Goal: Information Seeking & Learning: Learn about a topic

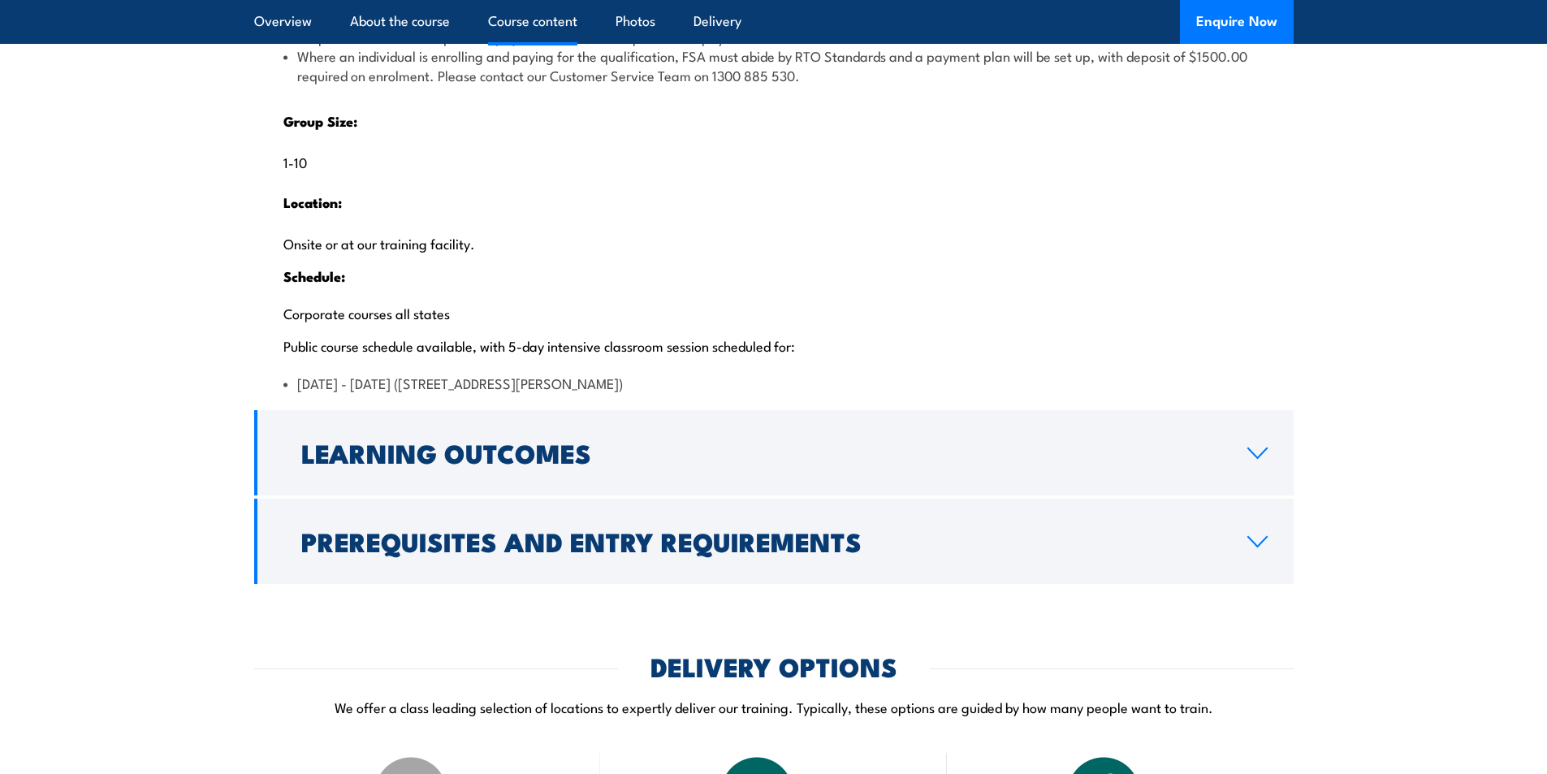
scroll to position [3249, 0]
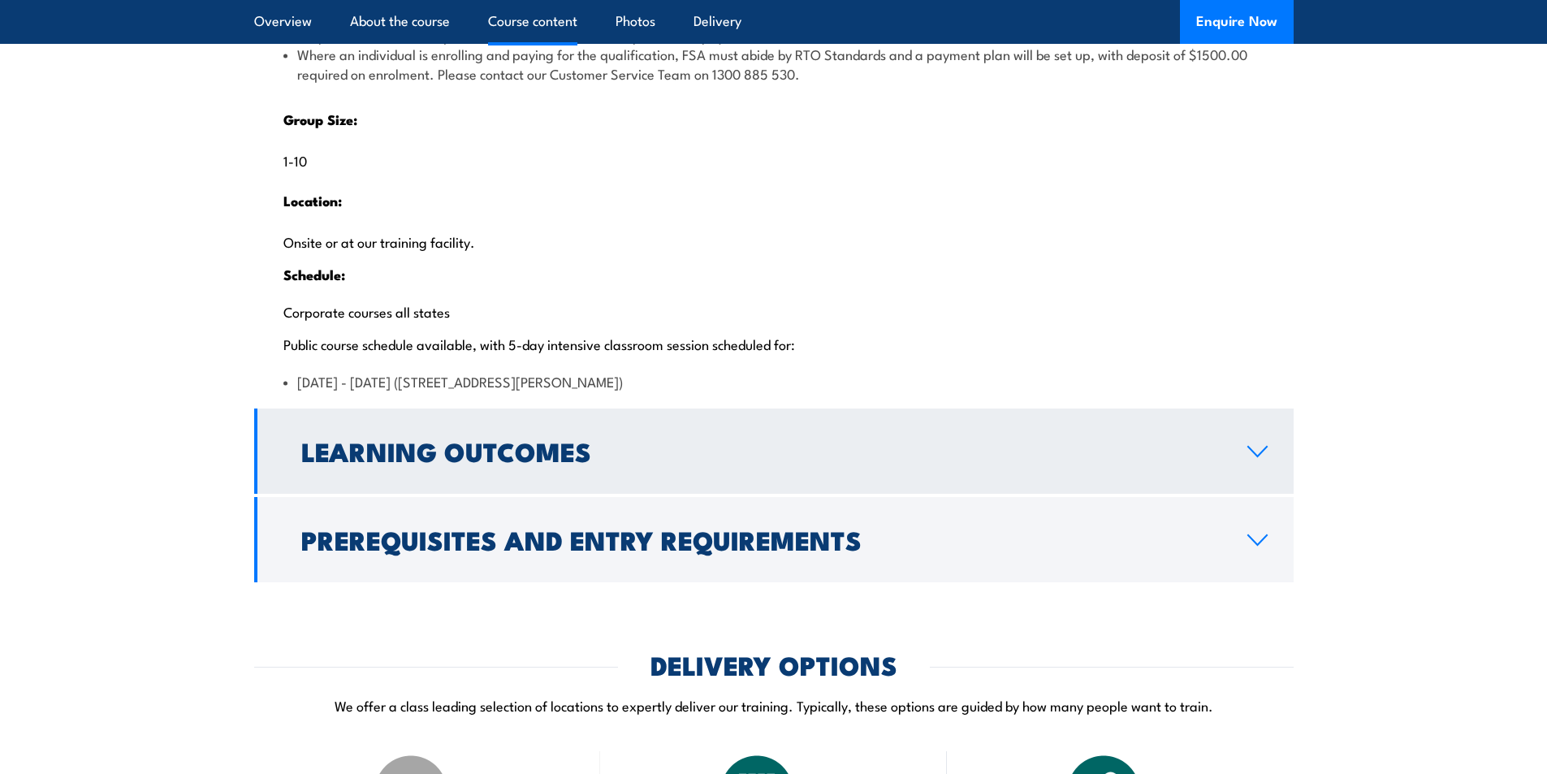
click at [837, 494] on link "Learning Outcomes" at bounding box center [774, 451] width 1040 height 85
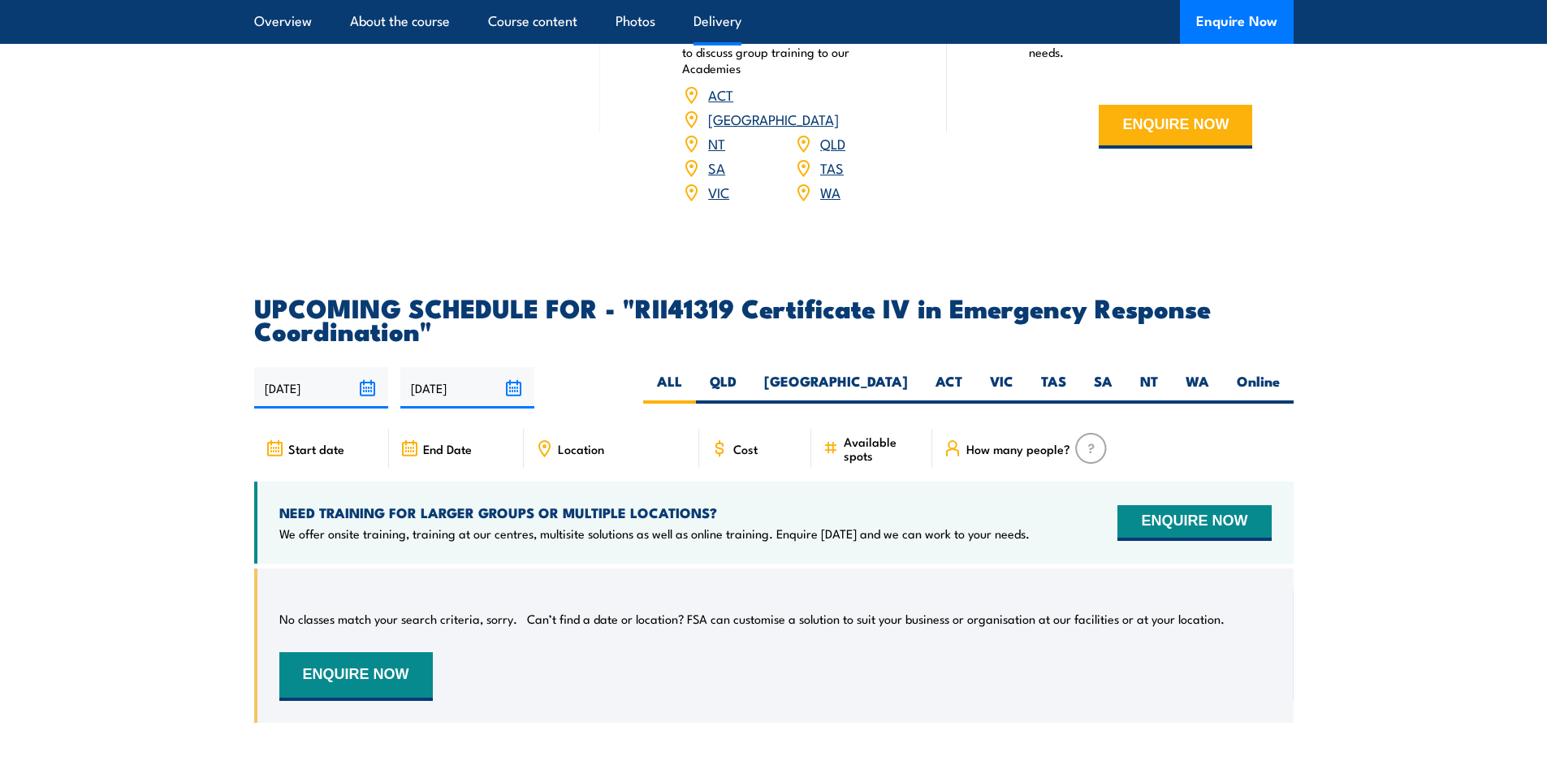
scroll to position [2806, 0]
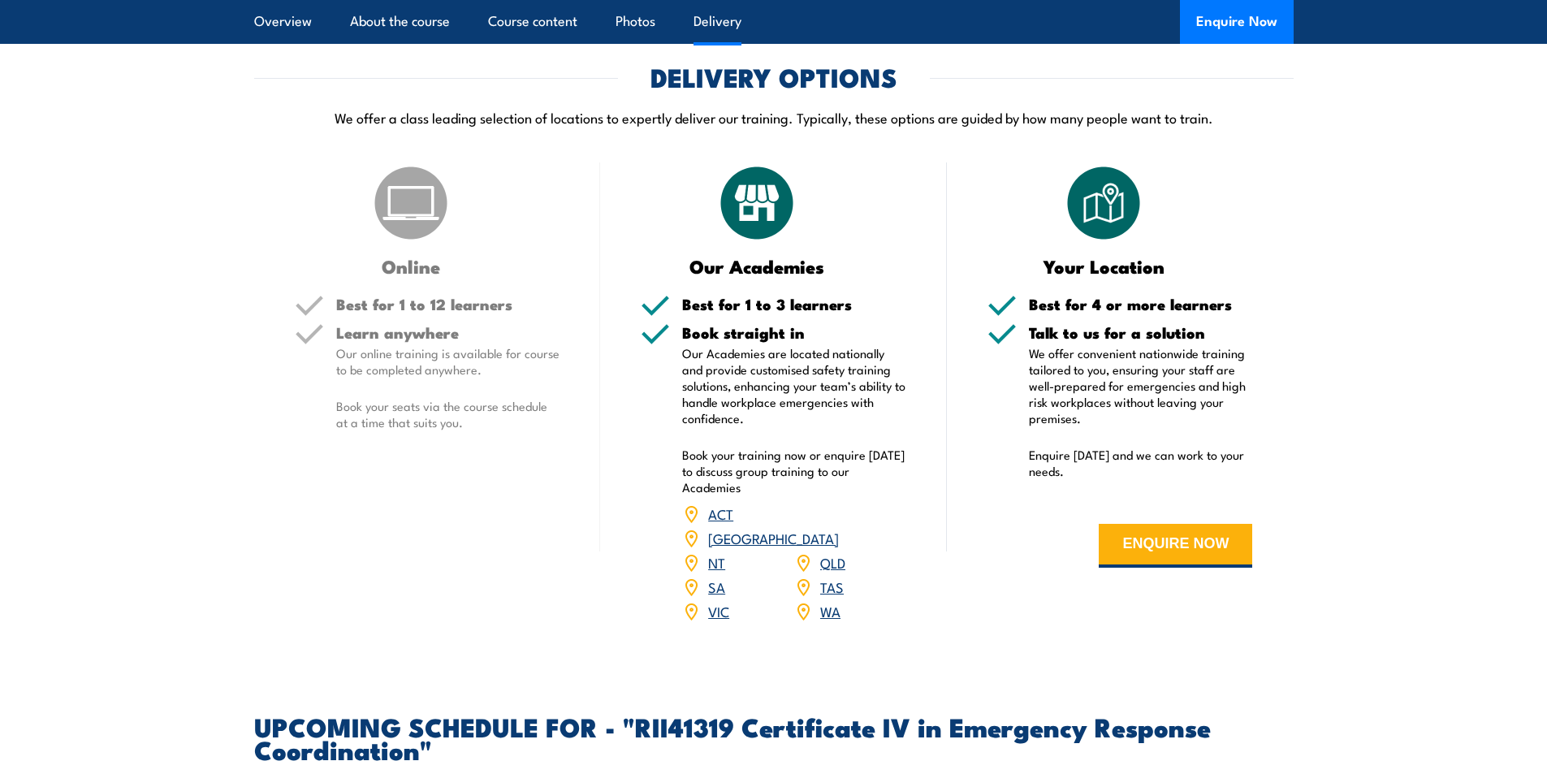
click at [400, 244] on img at bounding box center [410, 202] width 81 height 81
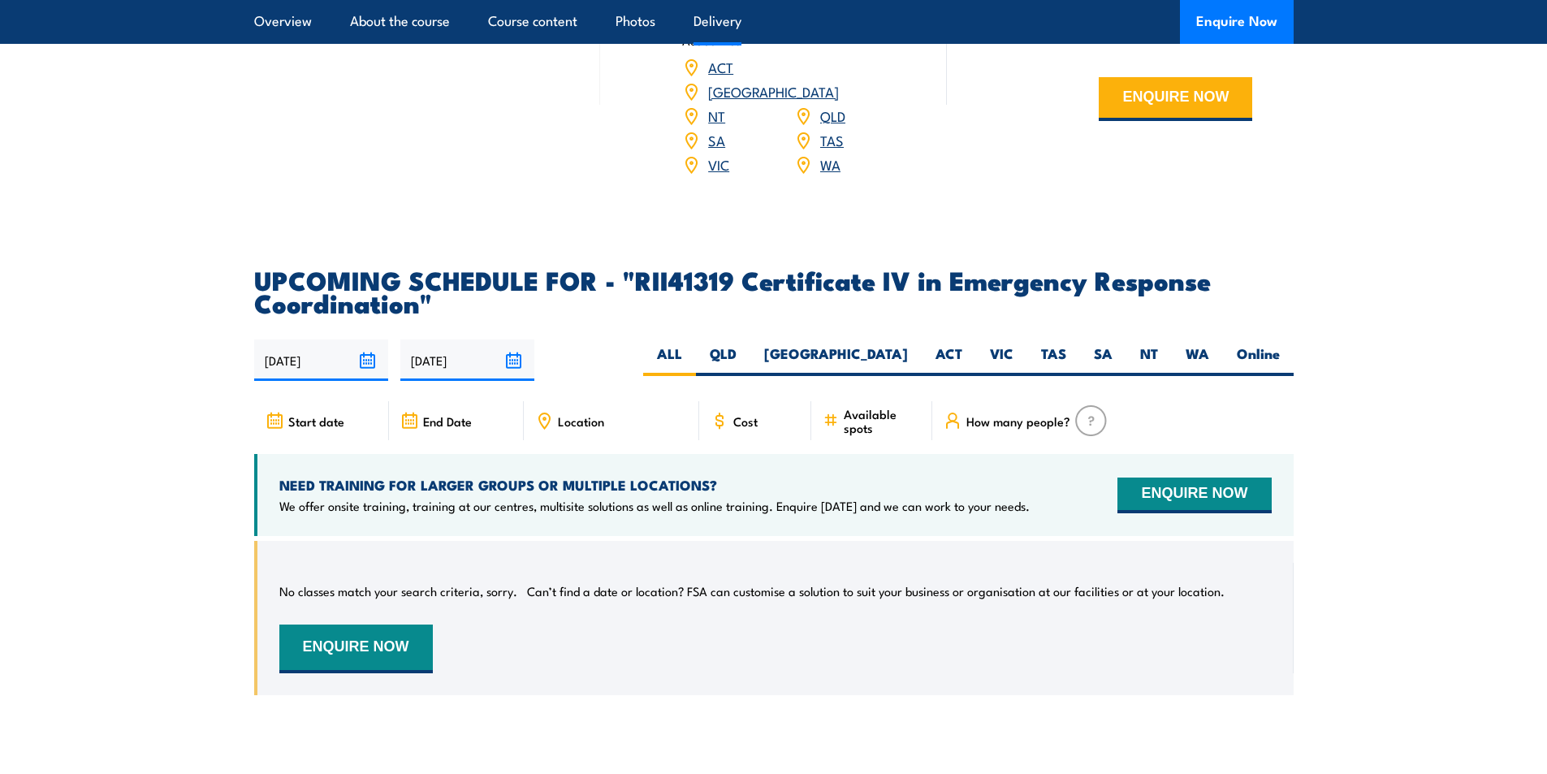
scroll to position [3294, 0]
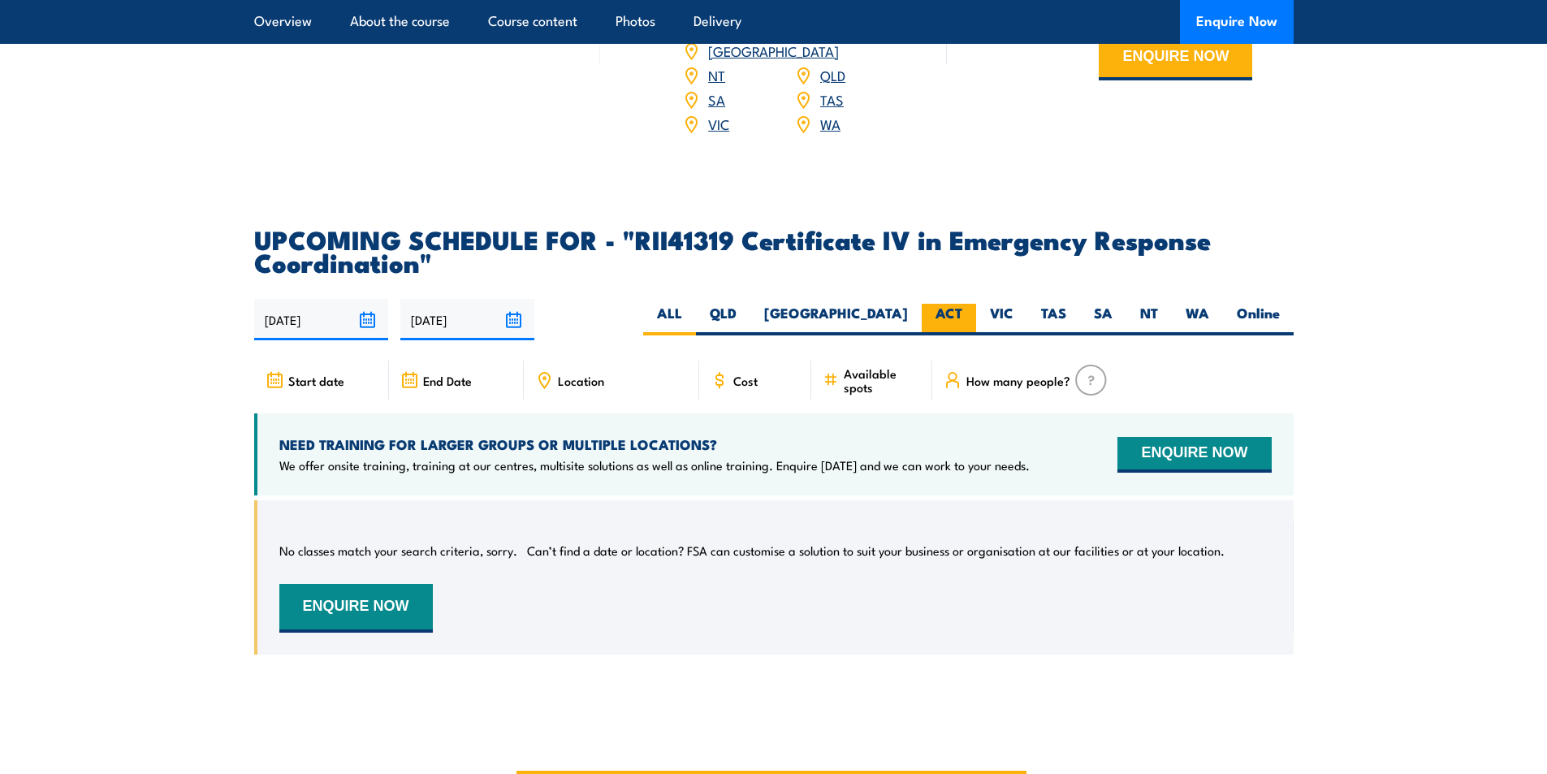
click at [954, 335] on label "ACT" at bounding box center [949, 320] width 54 height 32
click at [963, 314] on input "ACT" at bounding box center [968, 309] width 11 height 11
radio input "true"
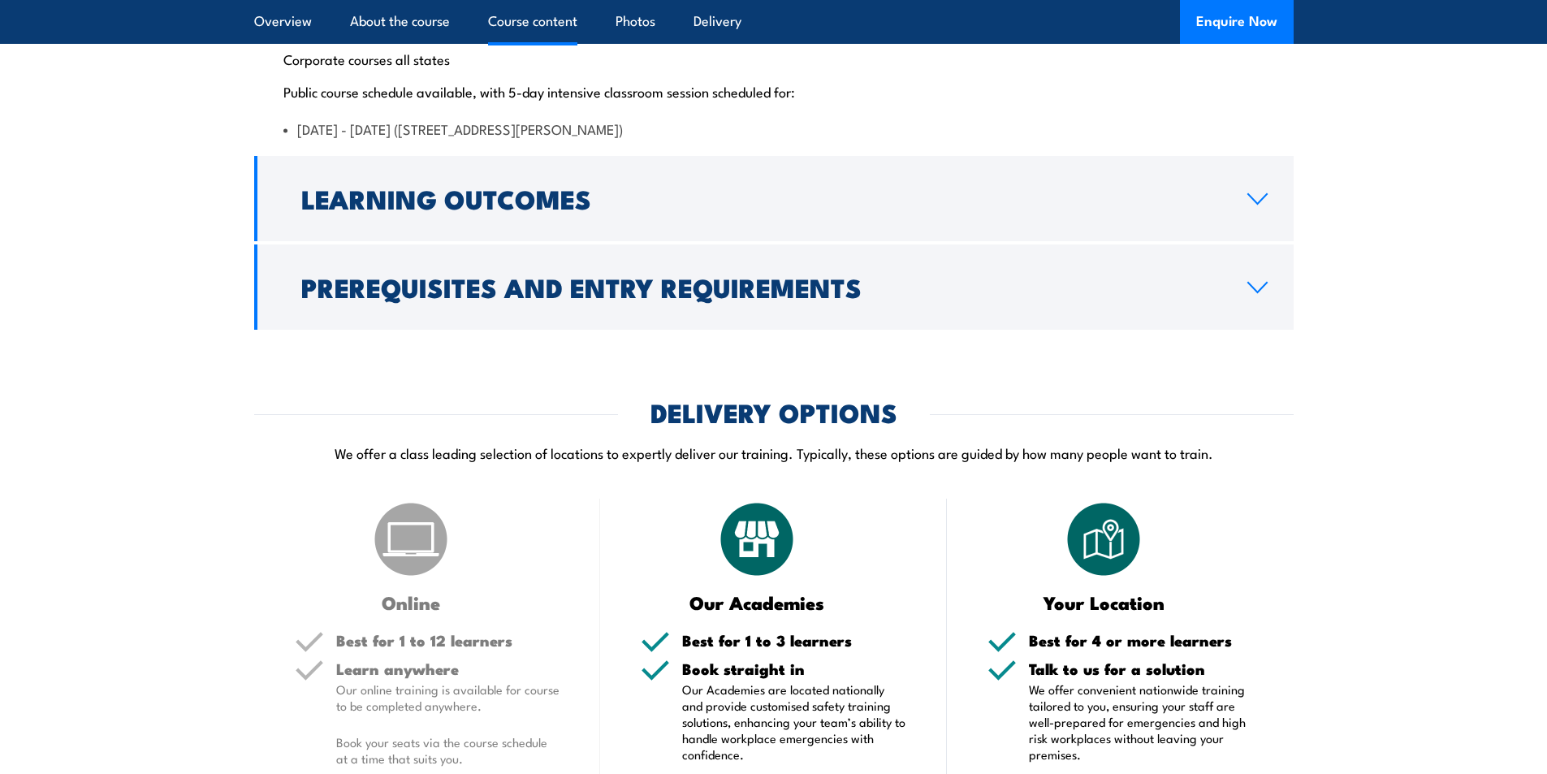
scroll to position [3223, 0]
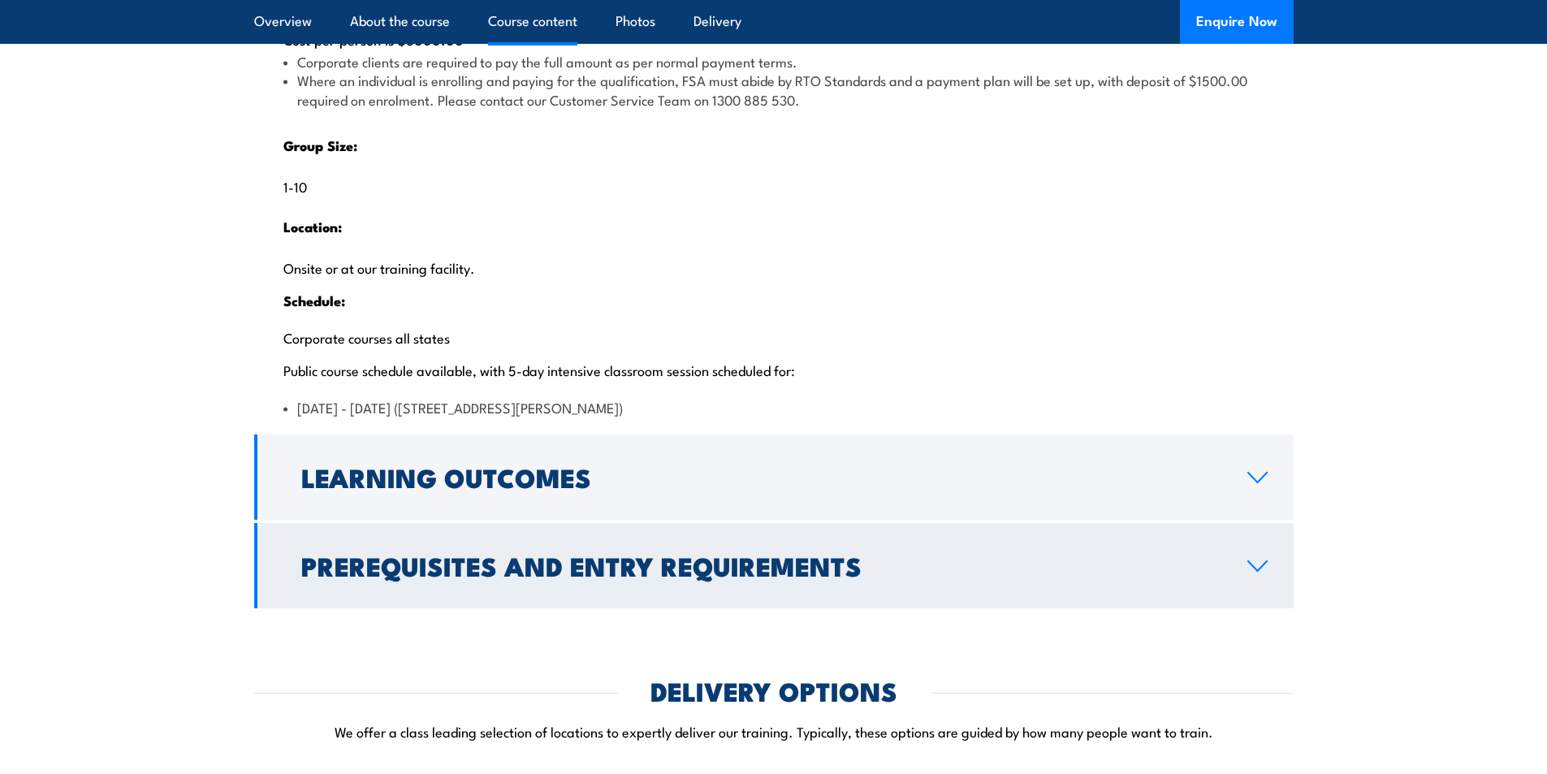
click at [1209, 577] on h2 "Prerequisites and Entry Requirements" at bounding box center [761, 565] width 920 height 23
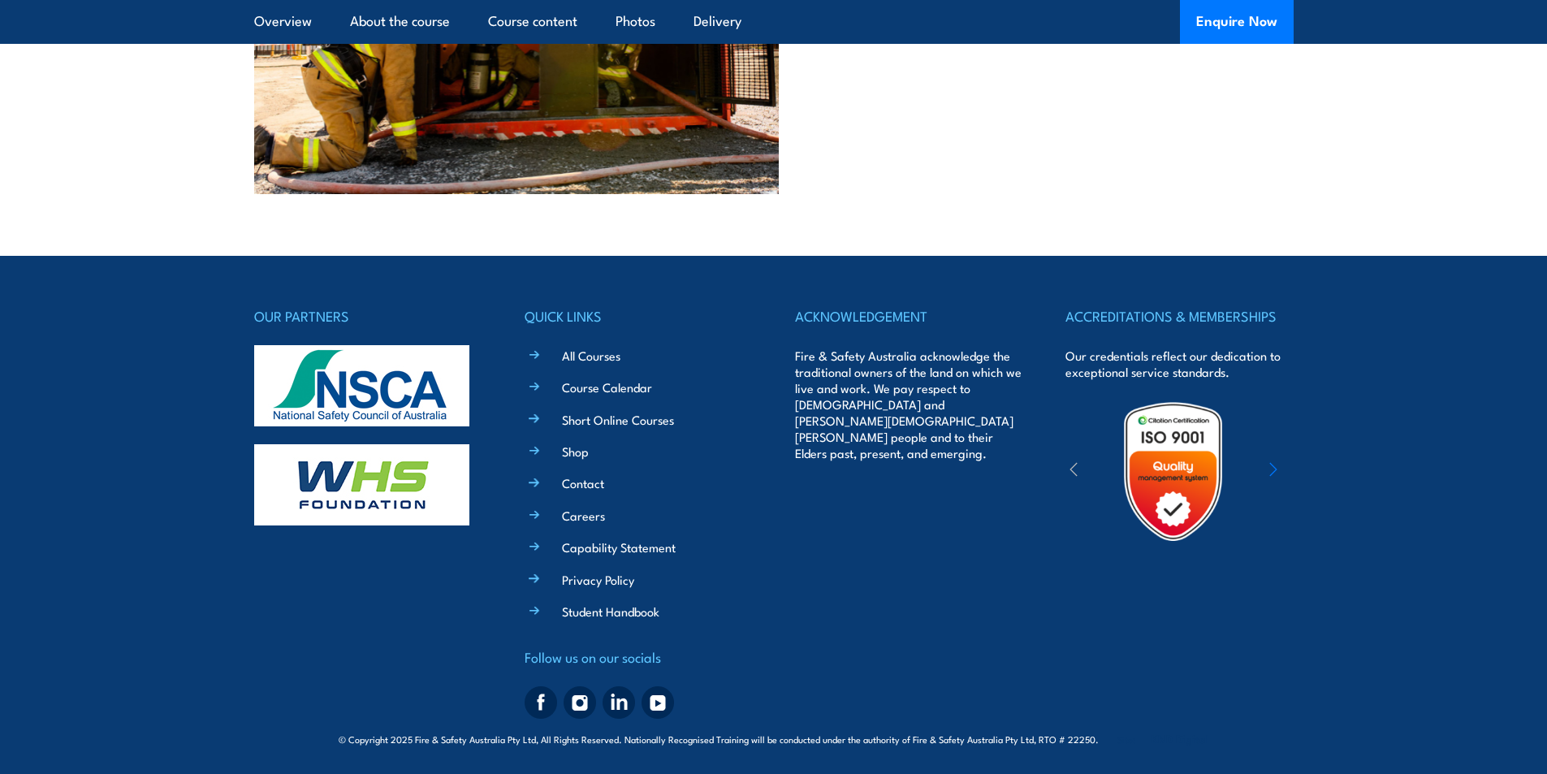
scroll to position [5122, 0]
